Goal: Transaction & Acquisition: Book appointment/travel/reservation

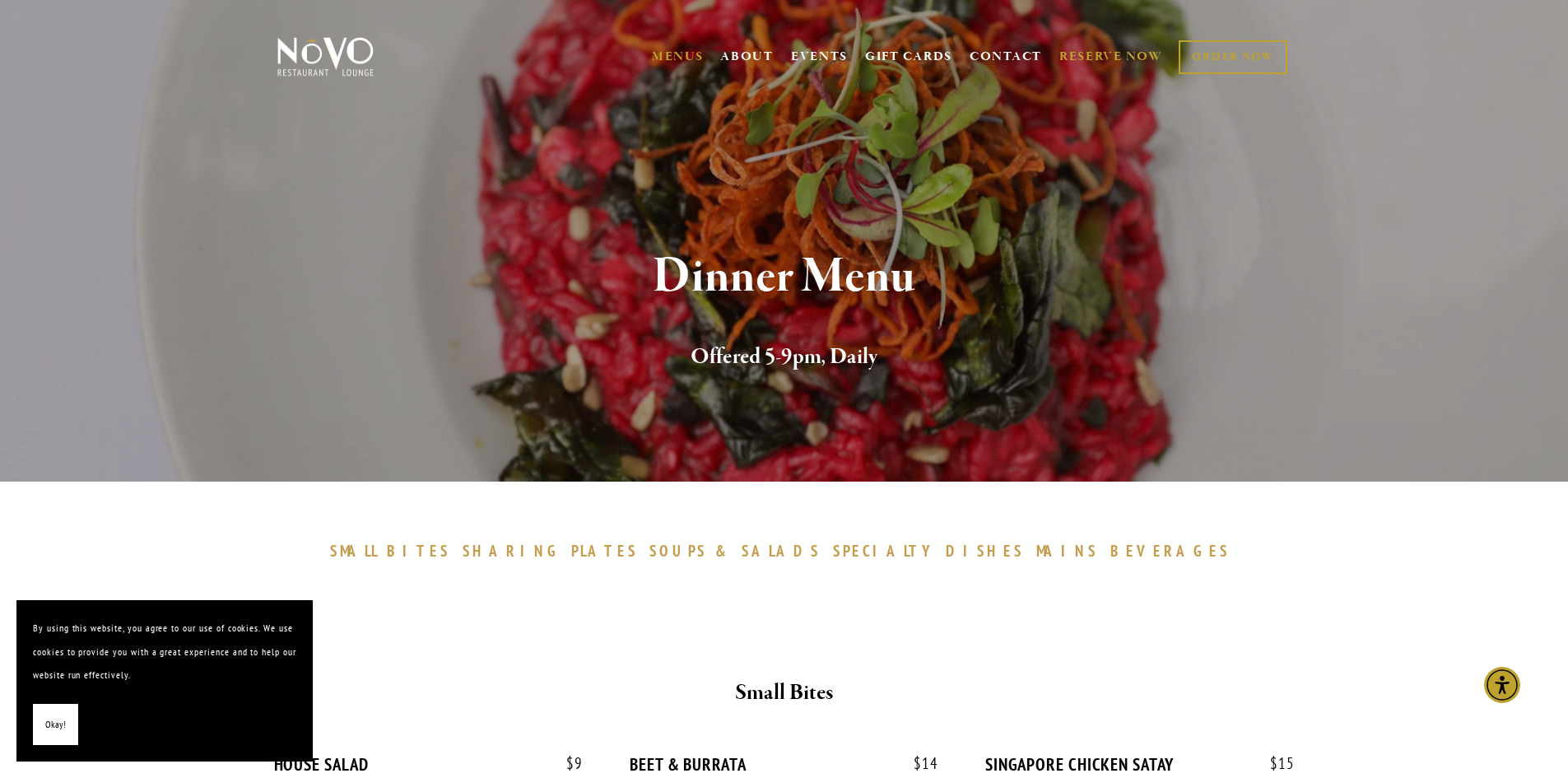
click at [1116, 55] on link "RESERVE NOW" at bounding box center [1112, 56] width 104 height 31
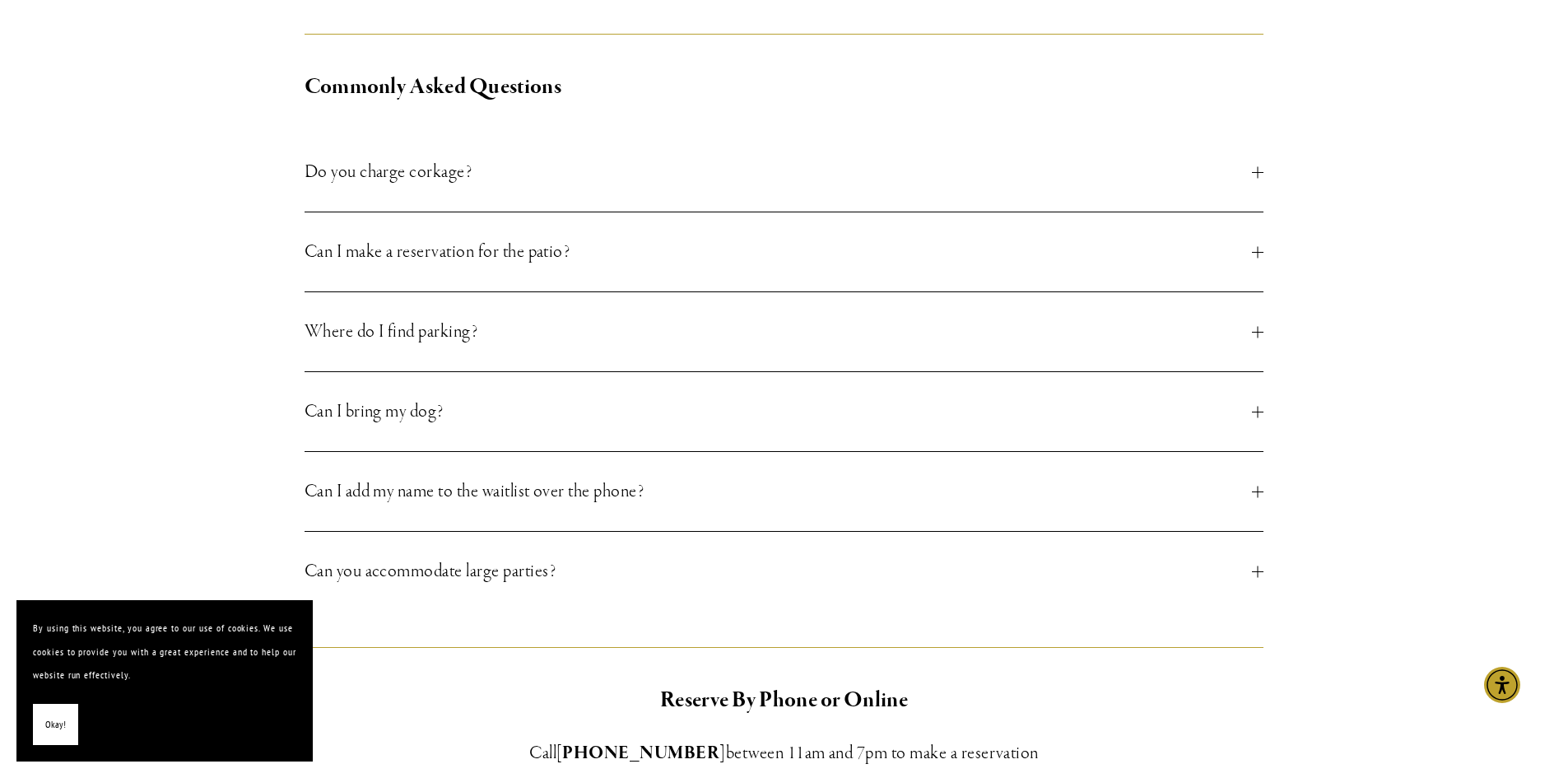
scroll to position [658, 0]
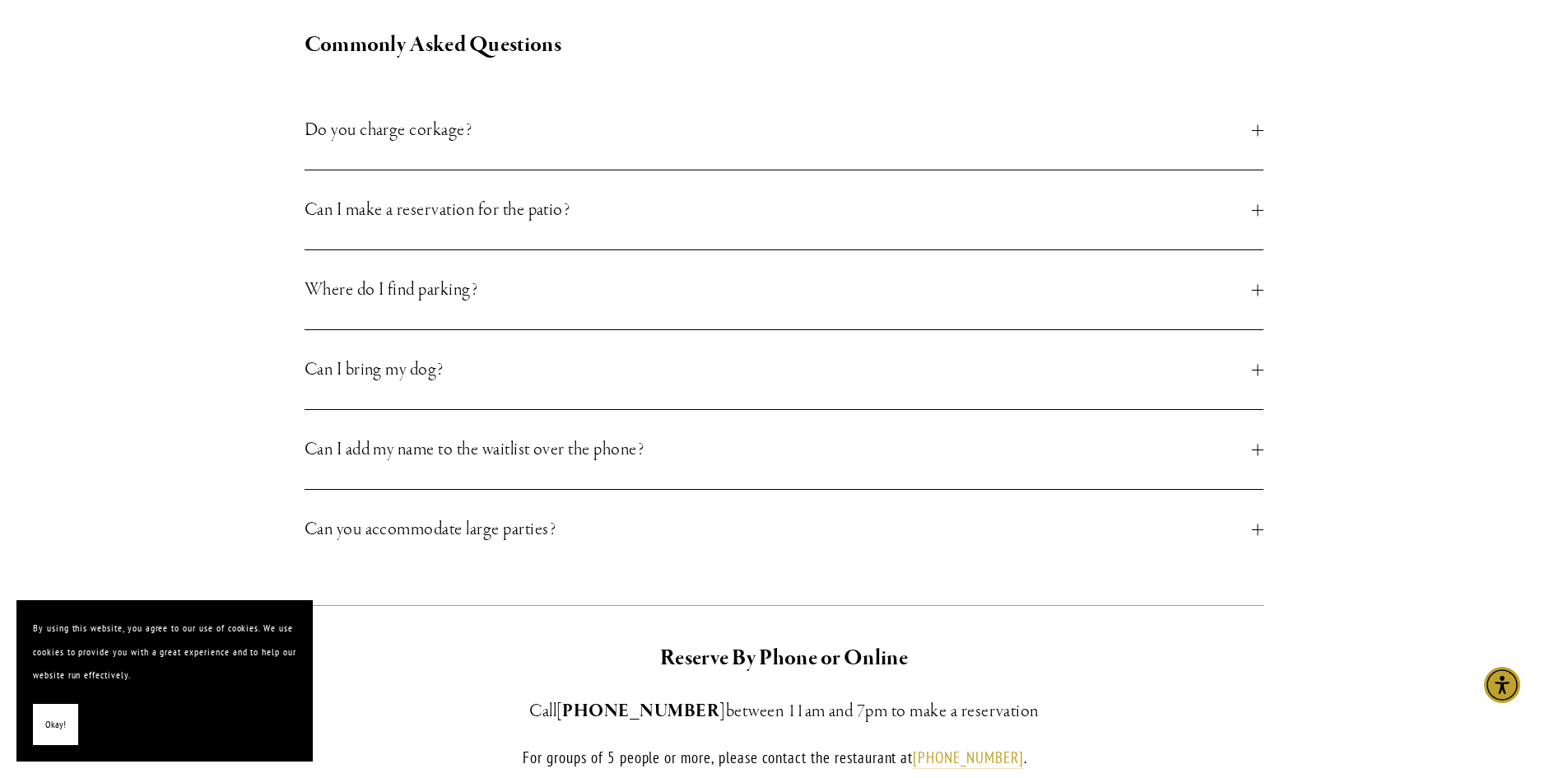
click at [1254, 530] on div at bounding box center [1257, 529] width 12 height 12
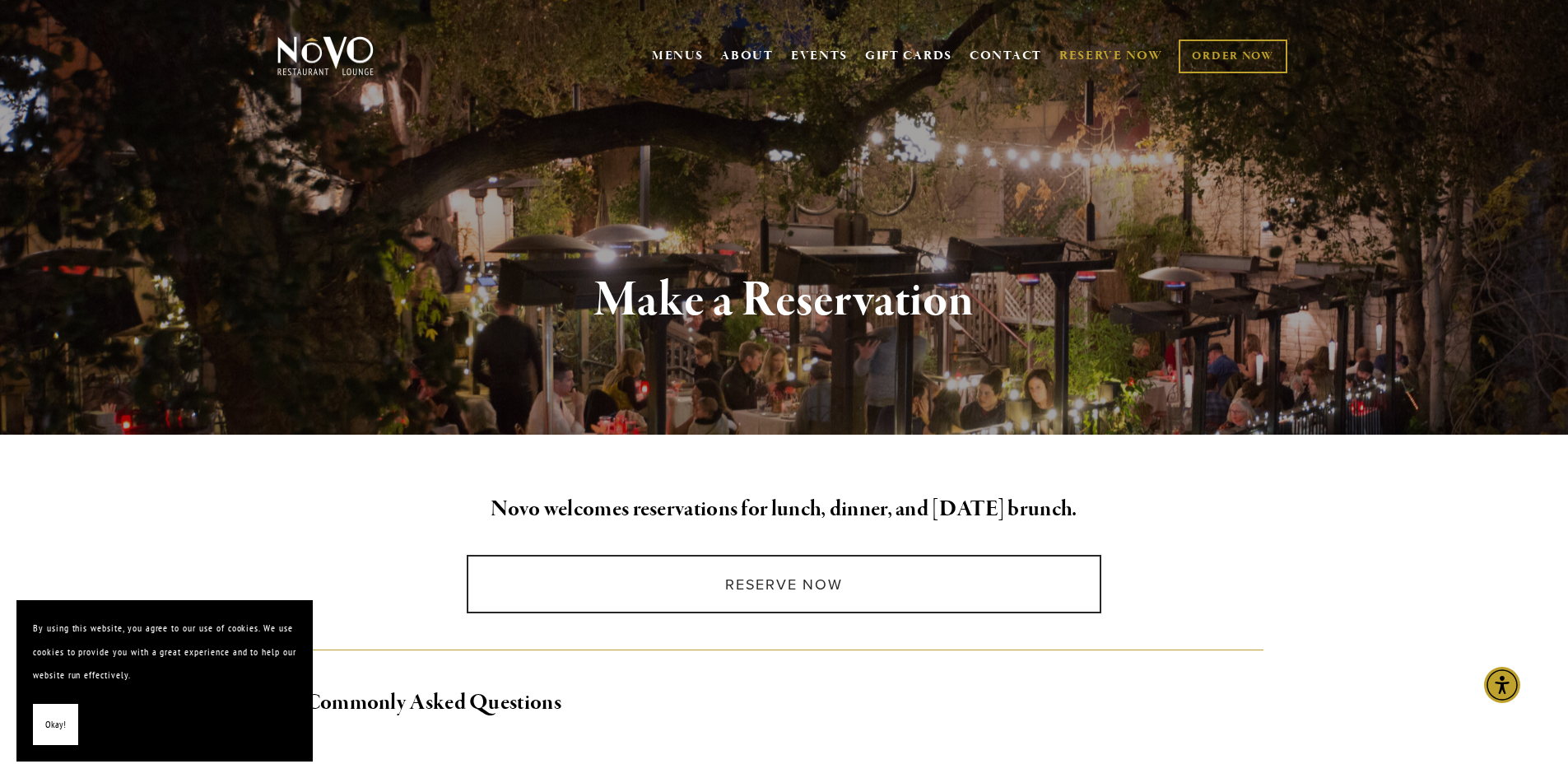
scroll to position [0, 0]
click at [318, 61] on img at bounding box center [325, 56] width 103 height 41
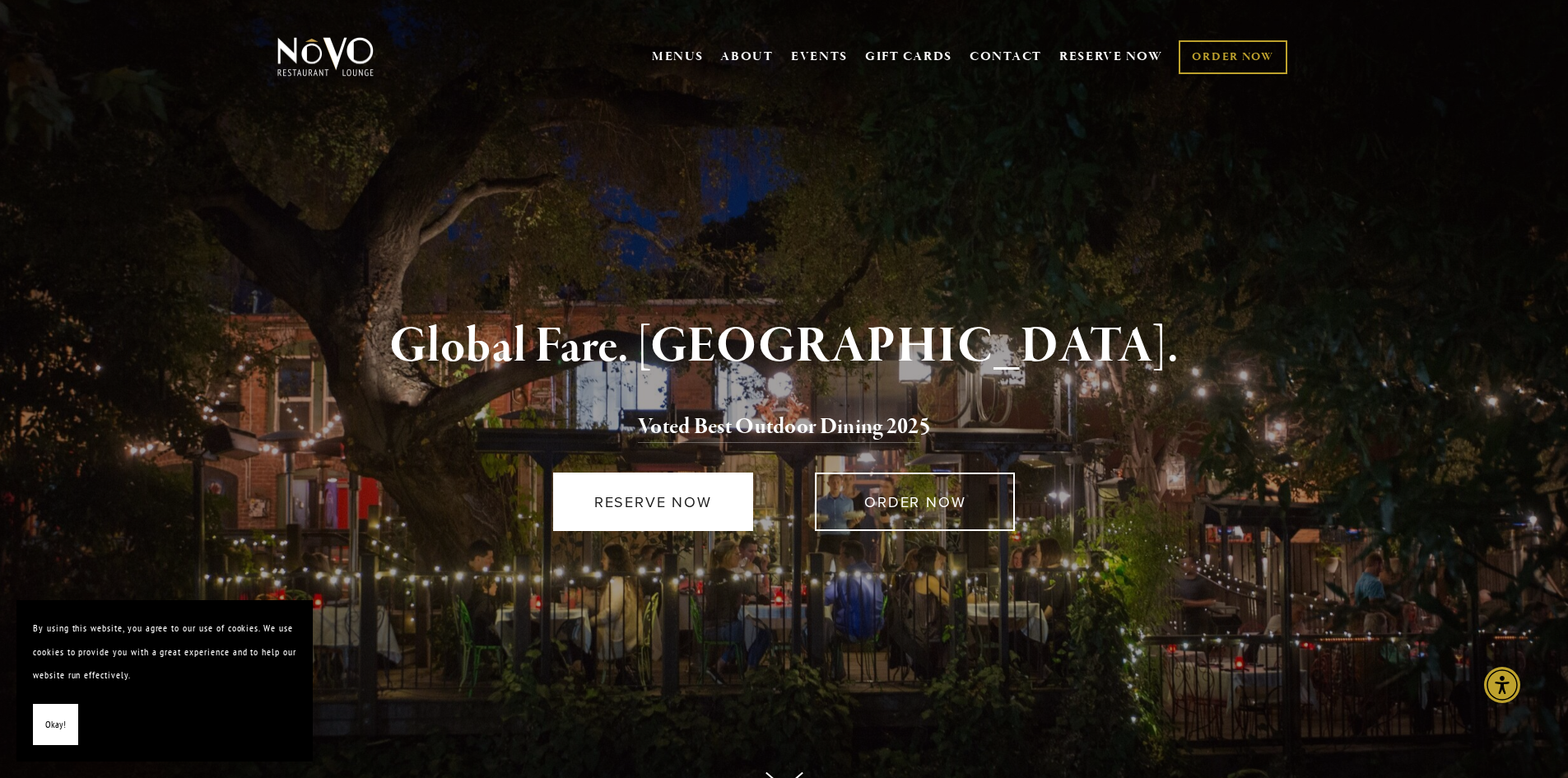
click at [649, 487] on link "RESERVE NOW" at bounding box center [653, 501] width 200 height 59
